Goal: Communication & Community: Answer question/provide support

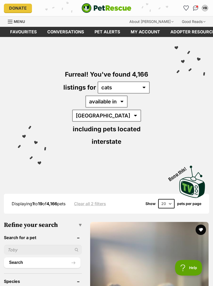
click at [195, 8] on img "Conversations" at bounding box center [195, 7] width 5 height 5
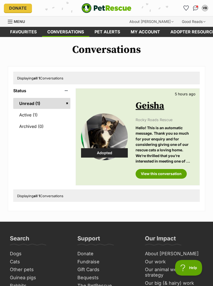
click at [166, 173] on link "View this conversation" at bounding box center [161, 173] width 51 height 9
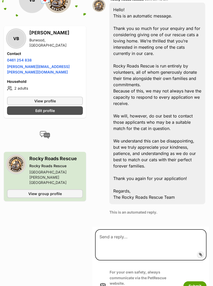
scroll to position [290, 0]
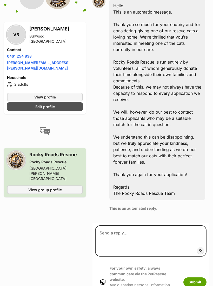
click at [203, 247] on label "Add attachment" at bounding box center [201, 250] width 7 height 7
click at [0, 0] on input "Add attachment" at bounding box center [0, 0] width 0 height 0
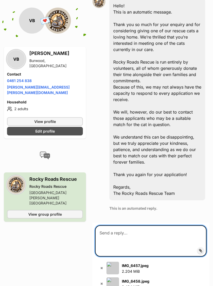
click at [150, 225] on textarea at bounding box center [151, 240] width 112 height 31
type textarea "H"
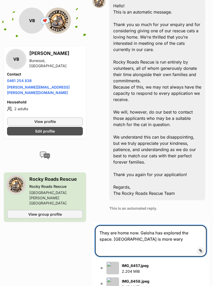
click at [110, 225] on textarea "They are home now. Geisha has explored the space. Bamboo is more wary" at bounding box center [151, 240] width 112 height 31
click at [197, 225] on textarea "They are home now. Geisha has explored the space and inspected everything. Bamb…" at bounding box center [151, 240] width 112 height 31
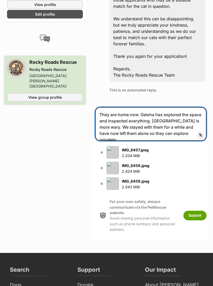
scroll to position [413, 0]
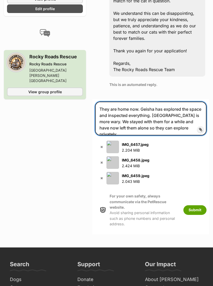
type textarea "They are home now. Geisha has explored the space and inspected everything. [GEO…"
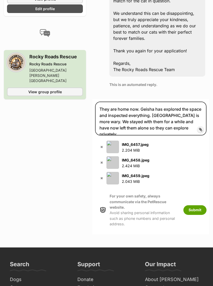
click at [194, 205] on button "Submit" at bounding box center [195, 209] width 23 height 9
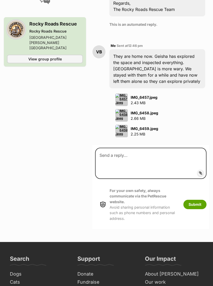
scroll to position [456, 0]
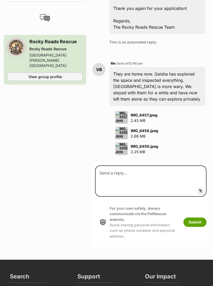
click at [124, 111] on img at bounding box center [122, 117] width 12 height 12
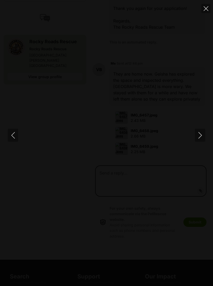
click at [199, 139] on icon "Next" at bounding box center [200, 135] width 7 height 7
click at [198, 139] on icon "Next" at bounding box center [200, 135] width 7 height 7
click at [199, 139] on icon "Next" at bounding box center [200, 135] width 7 height 7
click at [202, 8] on button "Close" at bounding box center [206, 8] width 9 height 9
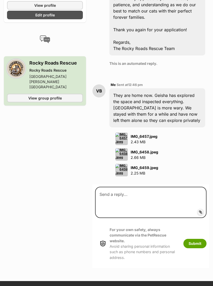
scroll to position [439, 0]
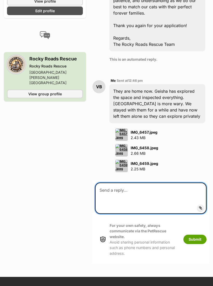
click at [120, 183] on textarea at bounding box center [151, 198] width 112 height 31
type textarea "T"
type textarea "(The pet door is locked, don’t worry!)"
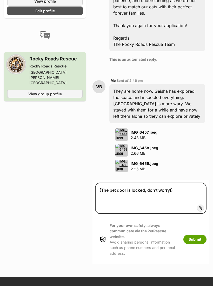
click at [197, 235] on button "Submit" at bounding box center [195, 239] width 23 height 9
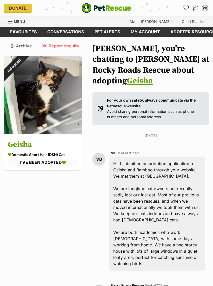
click at [188, 8] on icon "Favourites" at bounding box center [186, 8] width 5 height 5
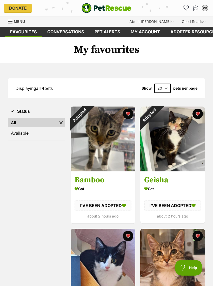
click at [194, 9] on img "Conversations" at bounding box center [195, 7] width 5 height 5
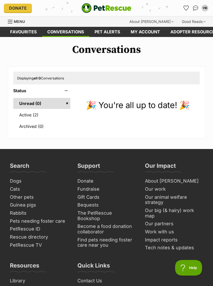
click at [31, 115] on link "Active (2)" at bounding box center [41, 114] width 57 height 11
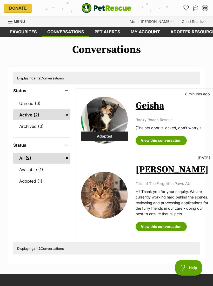
click at [194, 9] on img "Conversations" at bounding box center [195, 7] width 5 height 5
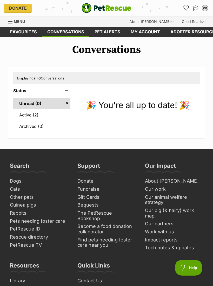
click at [28, 114] on link "Active (2)" at bounding box center [41, 114] width 57 height 11
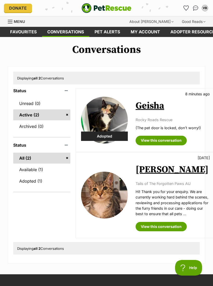
click at [156, 145] on link "View this conversation" at bounding box center [161, 140] width 51 height 9
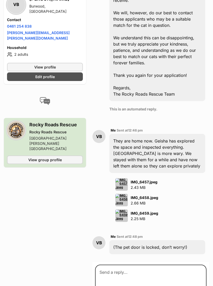
scroll to position [389, 0]
click at [121, 178] on img at bounding box center [122, 184] width 12 height 12
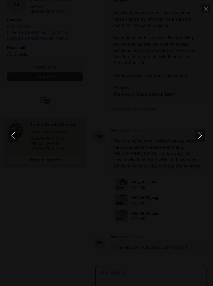
click at [204, 10] on icon "Close" at bounding box center [206, 8] width 5 height 5
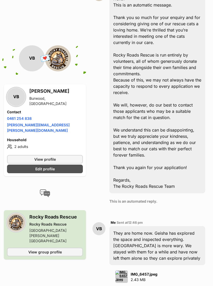
scroll to position [254, 0]
